Goal: Find specific page/section: Find specific page/section

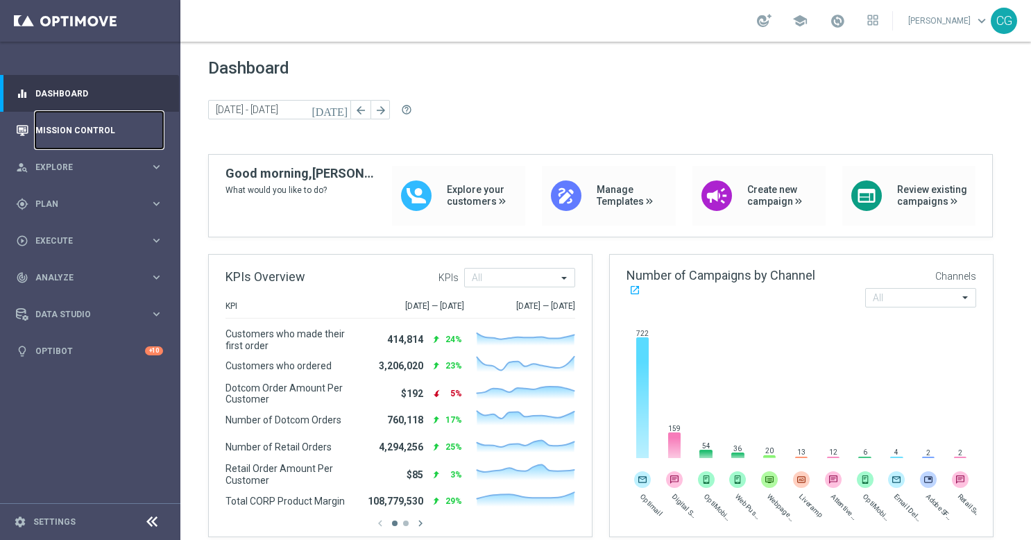
click at [78, 126] on link "Mission Control" at bounding box center [99, 130] width 128 height 37
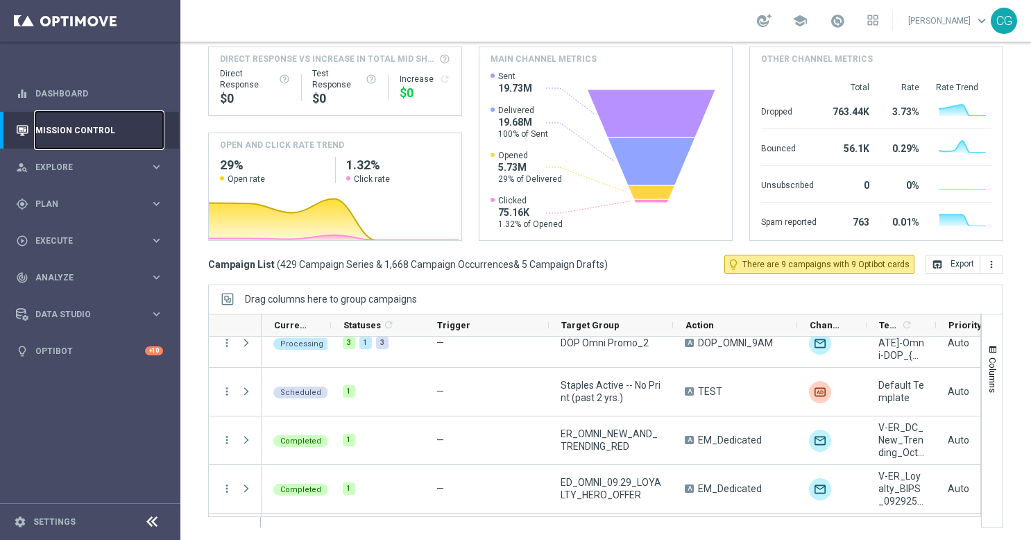
scroll to position [69, 0]
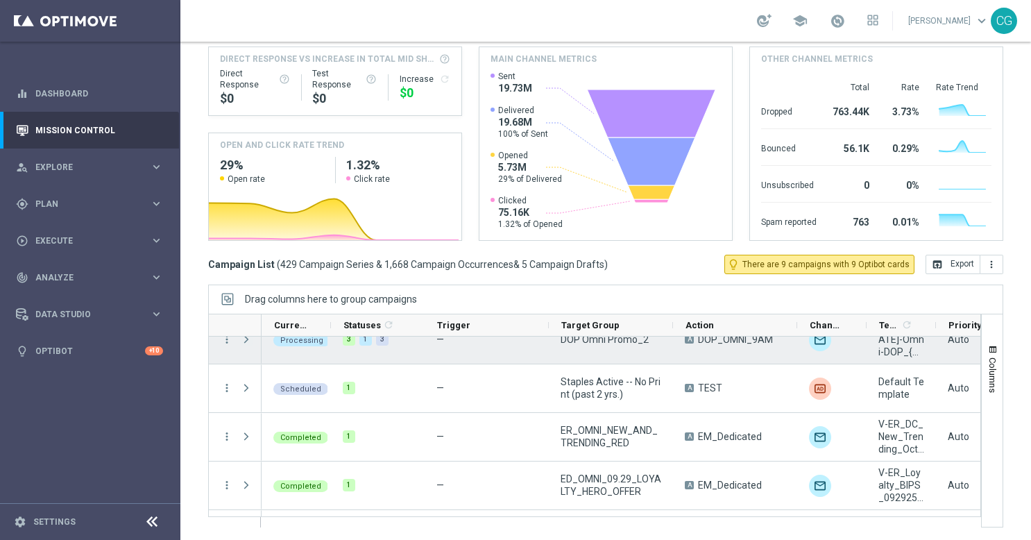
click at [247, 338] on span "Press SPACE to select this row." at bounding box center [246, 339] width 12 height 11
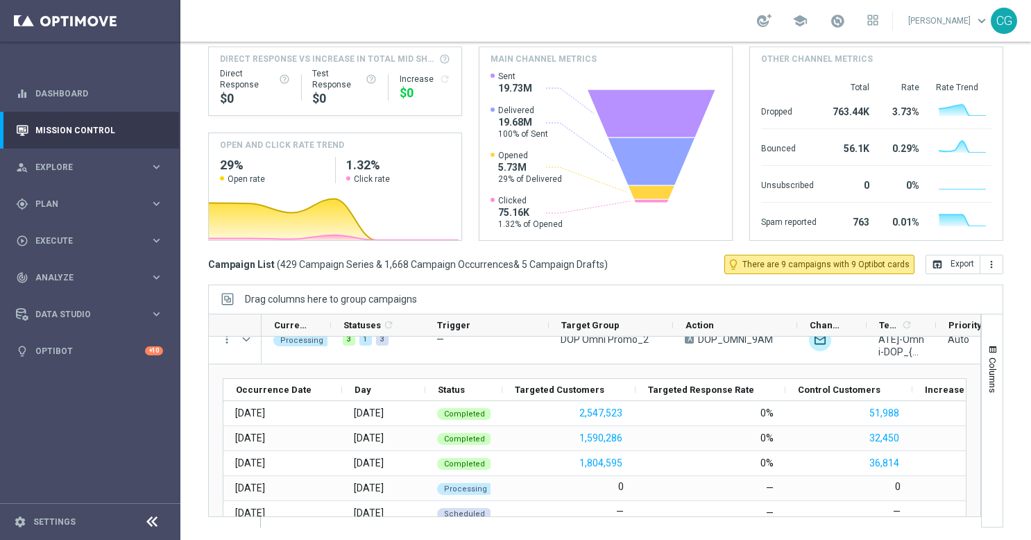
scroll to position [0, 0]
